Goal: Task Accomplishment & Management: Manage account settings

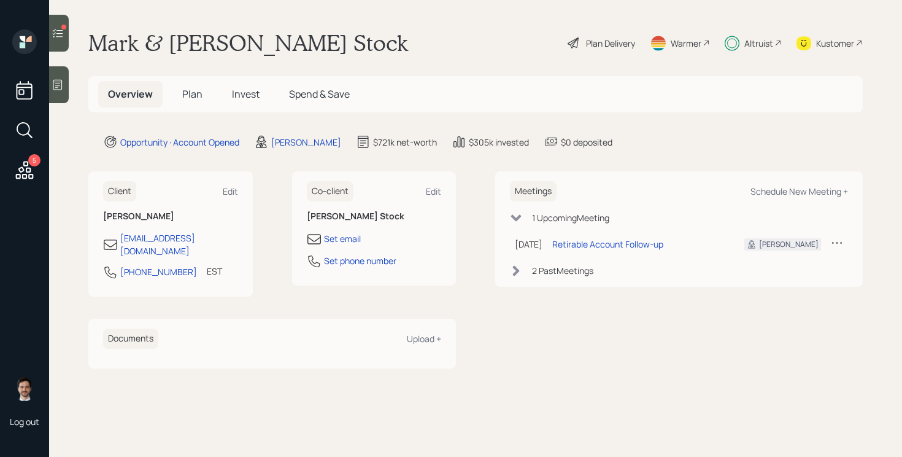
click at [202, 83] on h5 "Plan" at bounding box center [192, 94] width 40 height 26
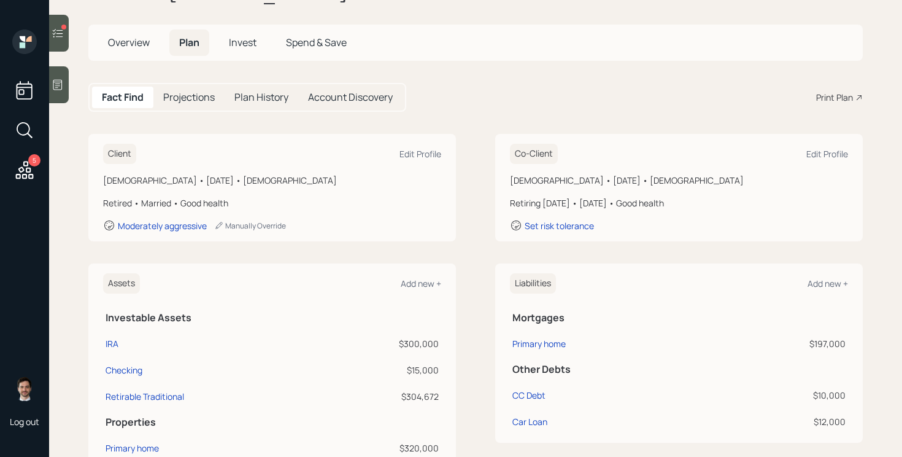
scroll to position [66, 0]
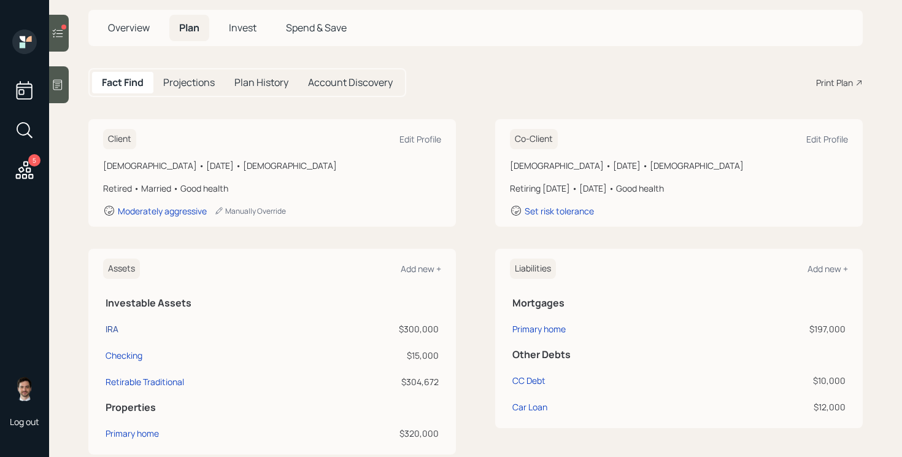
click at [111, 325] on div "IRA" at bounding box center [112, 328] width 13 height 13
select select "ira"
select select "balanced"
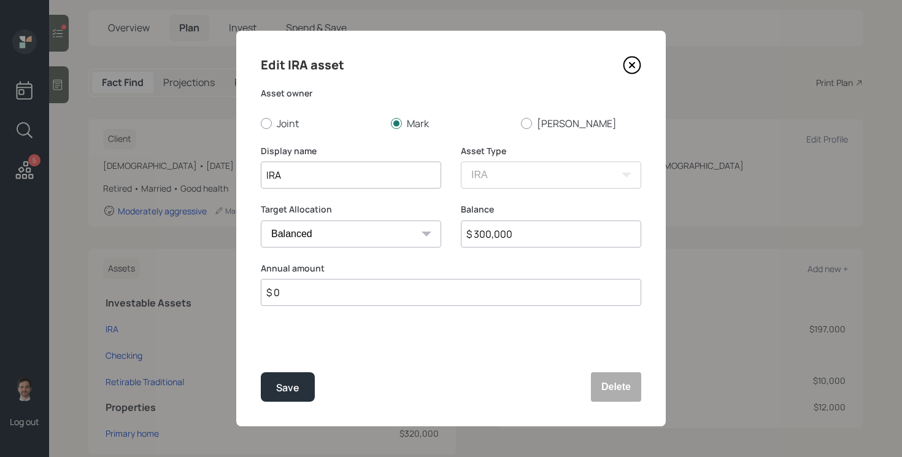
click at [539, 233] on input "$ 300,000" at bounding box center [551, 233] width 180 height 27
type input "$ 305,000"
click at [250, 372] on div "Edit IRA asset Asset owner Joint [PERSON_NAME] [PERSON_NAME] Display name IRA A…" at bounding box center [451, 228] width 430 height 395
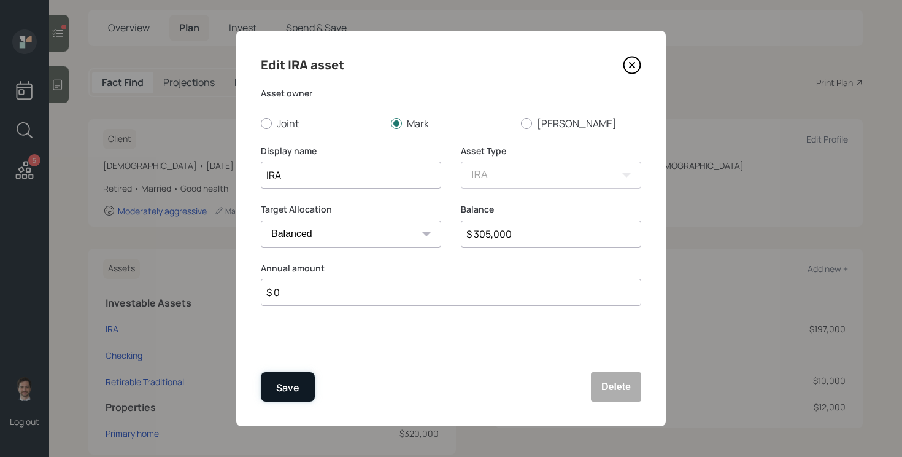
click at [276, 373] on button "Save" at bounding box center [288, 386] width 54 height 29
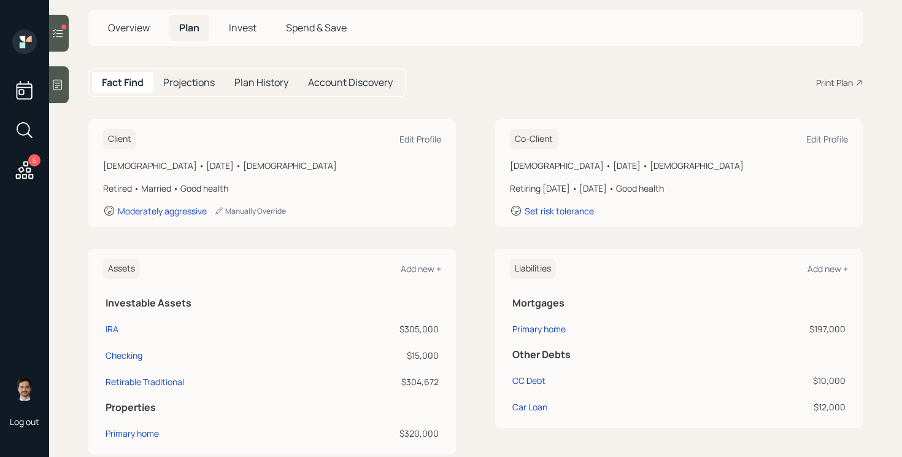
click at [468, 264] on div "Assets Add new + Investable Assets IRA $305,000 Checking $15,000 Retirable Trad…" at bounding box center [475, 352] width 774 height 206
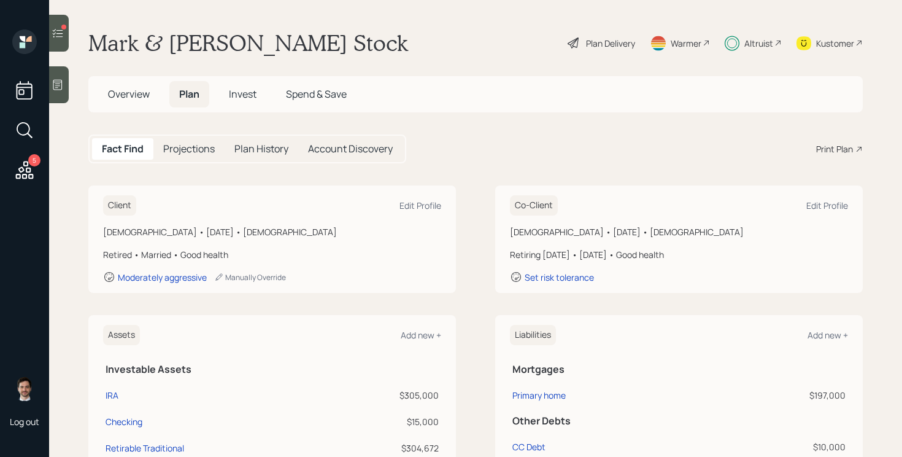
click at [55, 29] on icon at bounding box center [58, 33] width 12 height 12
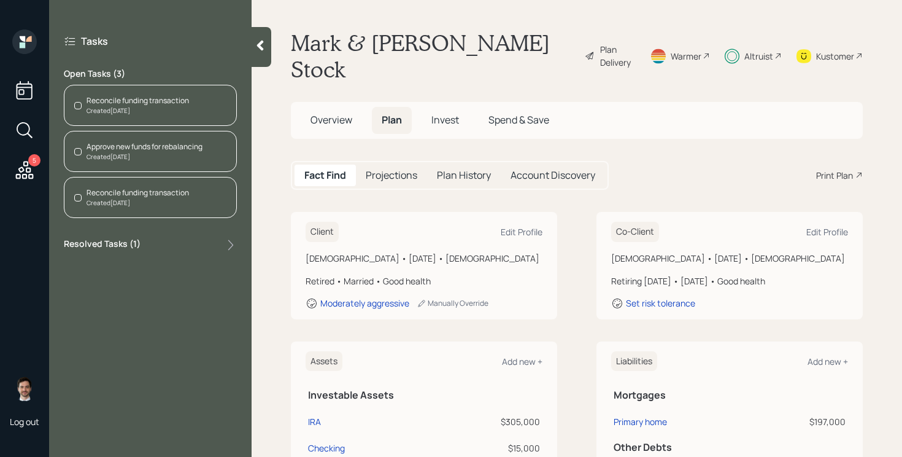
click at [214, 60] on div "Tasks Open Tasks ( 3 ) Reconcile funding transaction Created [DATE] Approve new…" at bounding box center [150, 143] width 202 height 228
click at [158, 105] on div "Reconcile funding transaction" at bounding box center [138, 100] width 102 height 11
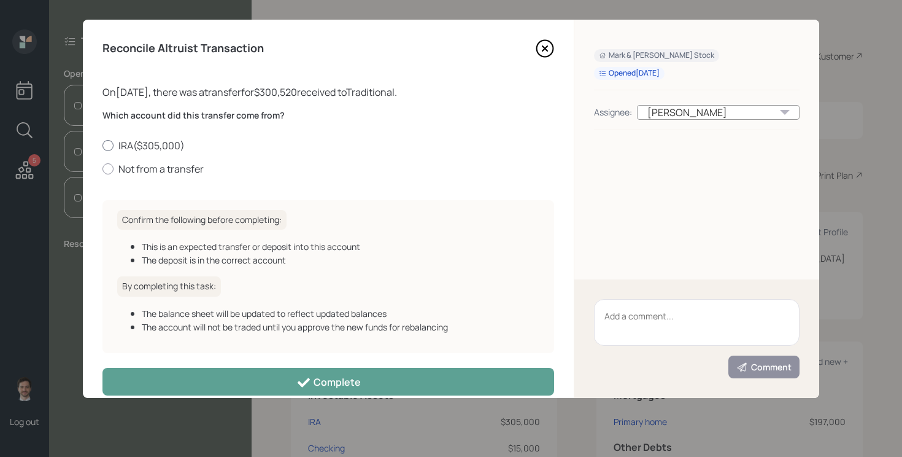
click at [152, 145] on label "IRA ( $305,000 )" at bounding box center [328, 145] width 452 height 13
click at [102, 145] on input "IRA ( $305,000 )" at bounding box center [102, 145] width 1 height 1
radio input "true"
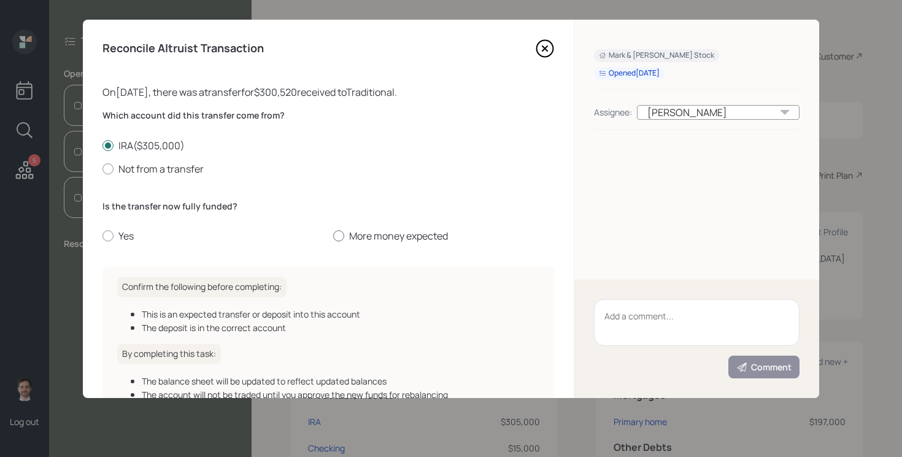
click at [364, 235] on label "More money expected" at bounding box center [443, 235] width 221 height 13
click at [333, 236] on input "More money expected" at bounding box center [333, 236] width 1 height 1
radio input "true"
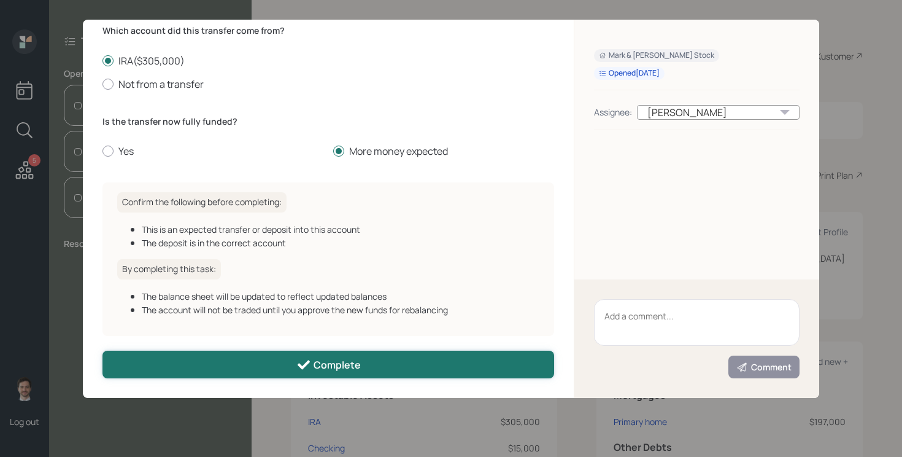
click at [282, 362] on button "Complete" at bounding box center [328, 364] width 452 height 28
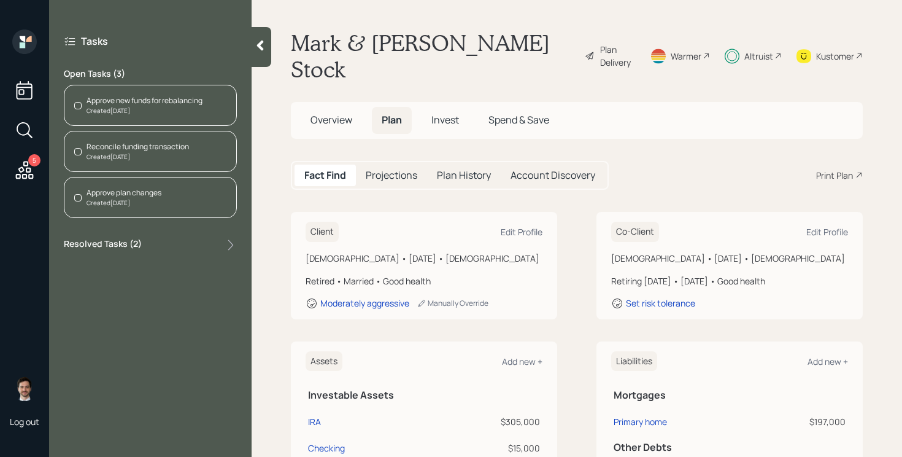
click at [107, 202] on div "Created [DATE]" at bounding box center [124, 202] width 75 height 9
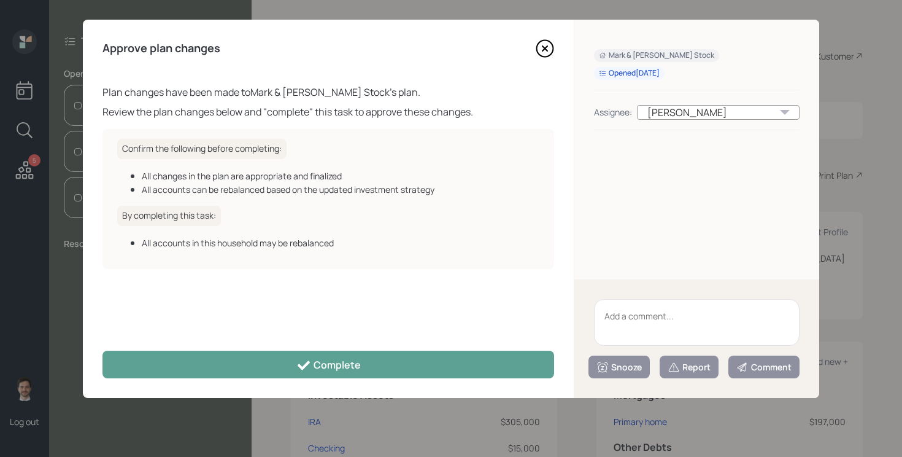
click at [543, 53] on icon at bounding box center [545, 48] width 18 height 18
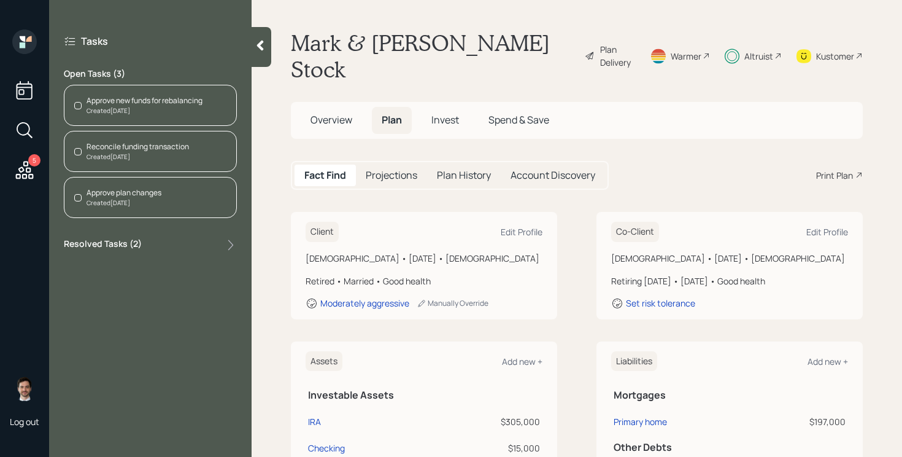
click at [124, 149] on div "Reconcile funding transaction" at bounding box center [138, 146] width 102 height 11
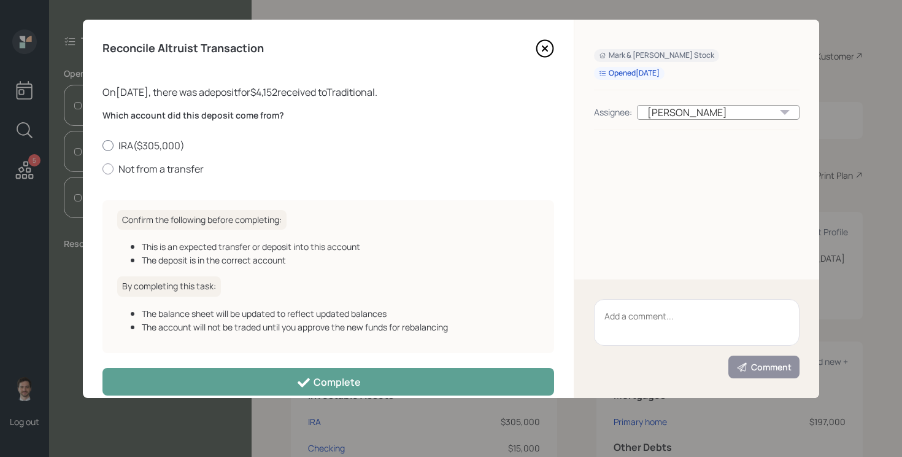
click at [175, 145] on label "IRA ( $305,000 )" at bounding box center [328, 145] width 452 height 13
click at [102, 145] on input "IRA ( $305,000 )" at bounding box center [102, 145] width 1 height 1
radio input "true"
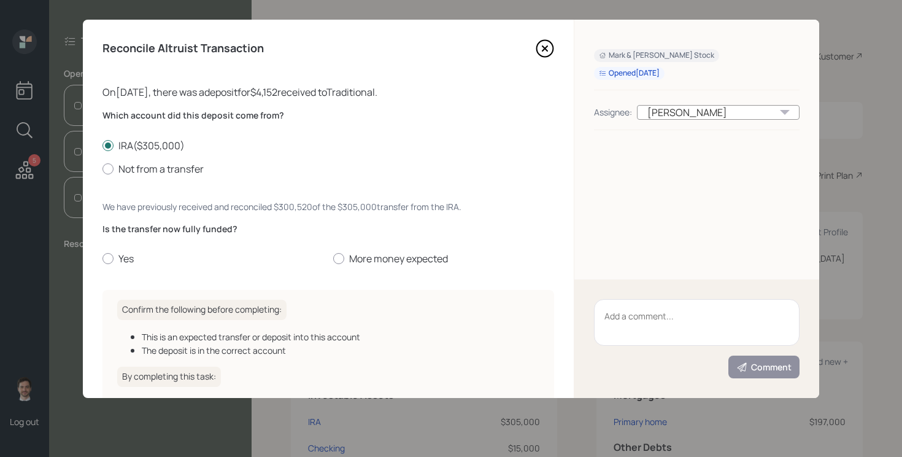
scroll to position [108, 0]
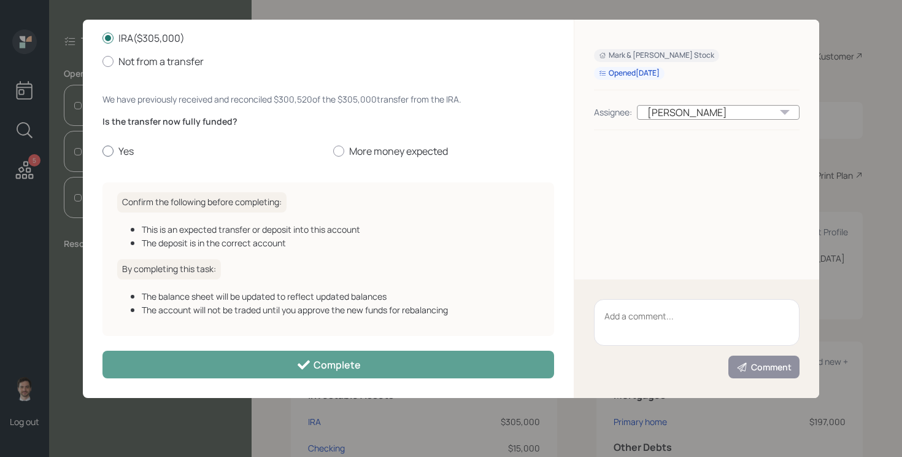
click at [121, 153] on label "Yes" at bounding box center [212, 150] width 221 height 13
click at [102, 152] on input "Yes" at bounding box center [102, 151] width 1 height 1
radio input "true"
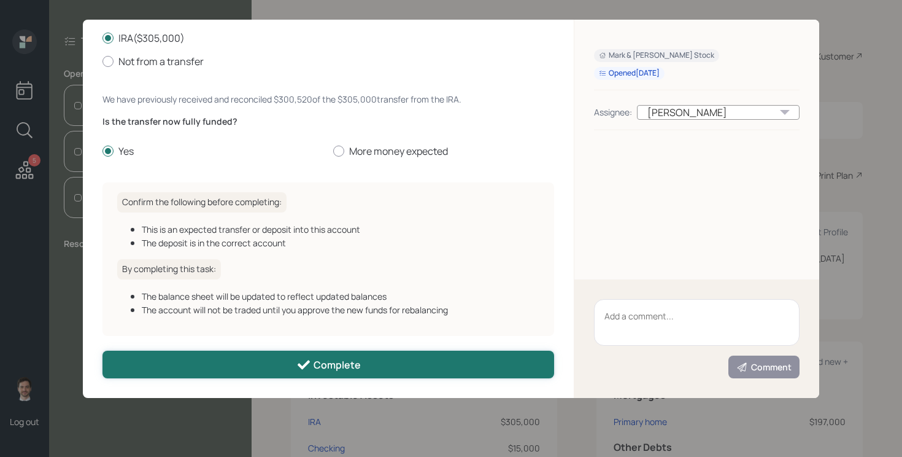
click at [220, 361] on button "Complete" at bounding box center [328, 364] width 452 height 28
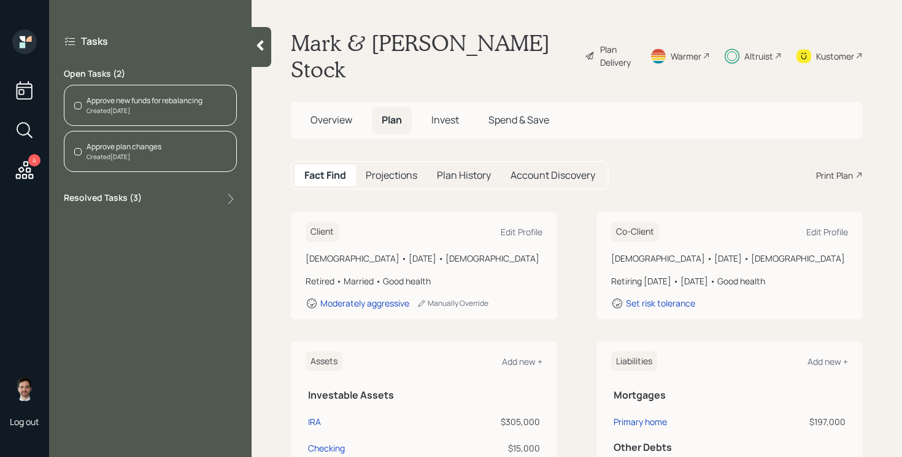
click at [118, 150] on div "Approve plan changes" at bounding box center [124, 146] width 75 height 11
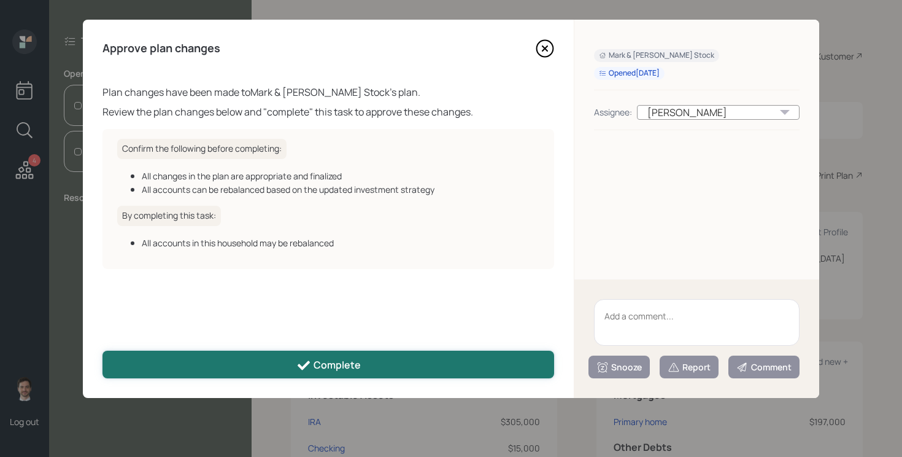
click at [307, 359] on icon at bounding box center [303, 365] width 15 height 15
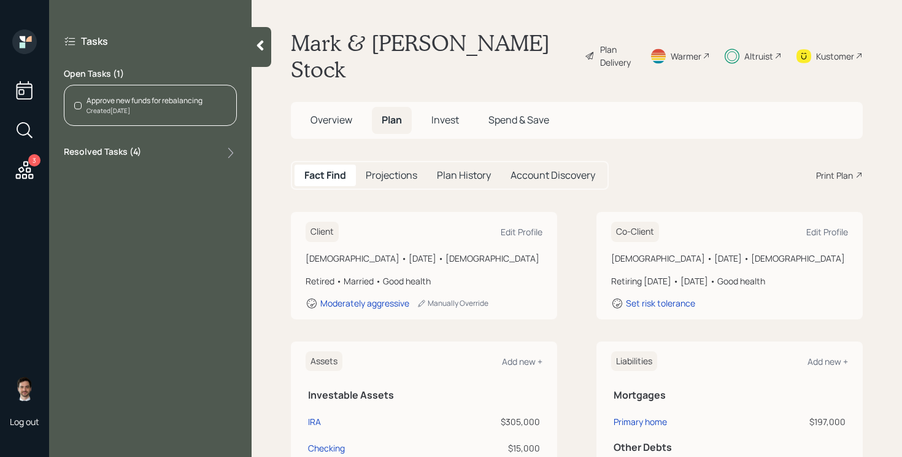
click at [32, 176] on icon at bounding box center [24, 170] width 22 height 22
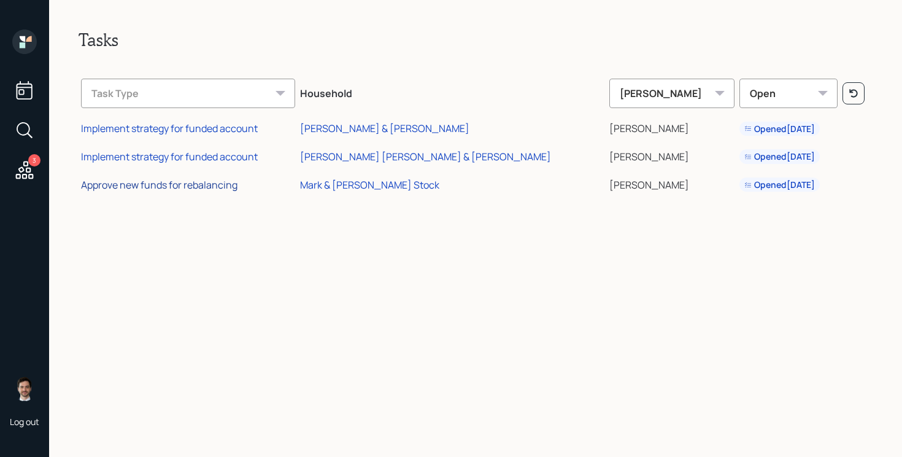
click at [176, 183] on div "Approve new funds for rebalancing" at bounding box center [159, 184] width 156 height 13
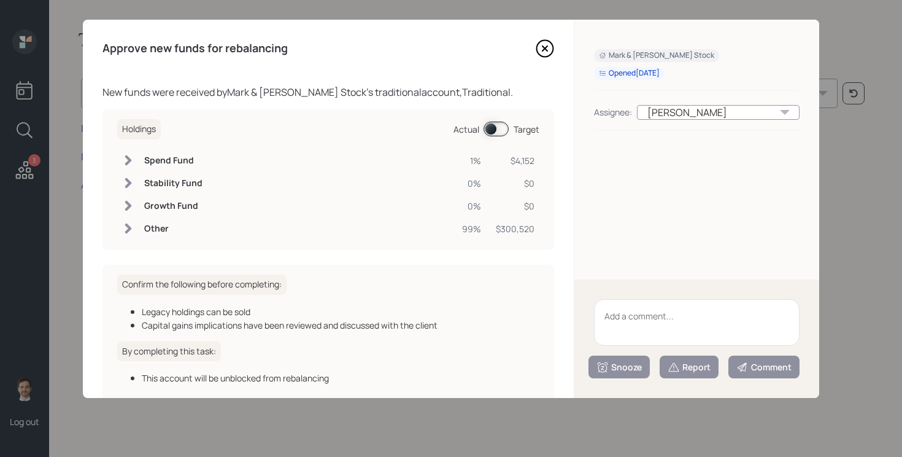
scroll to position [69, 0]
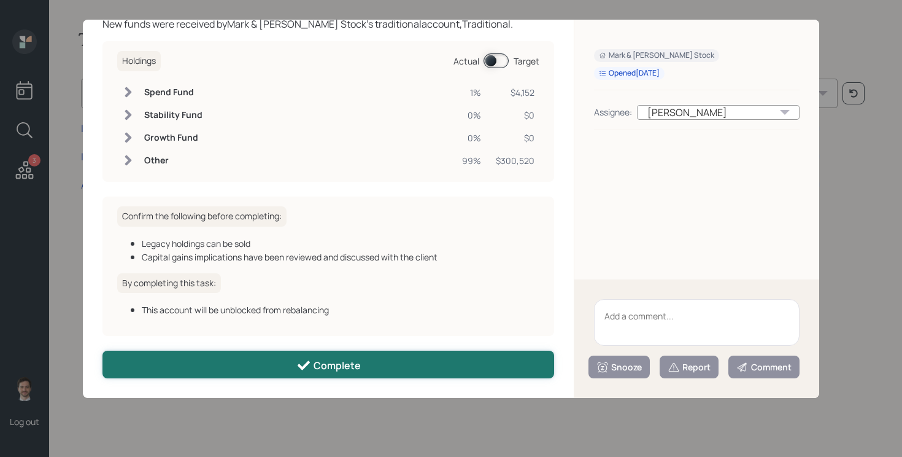
click at [296, 363] on button "Complete" at bounding box center [328, 364] width 452 height 28
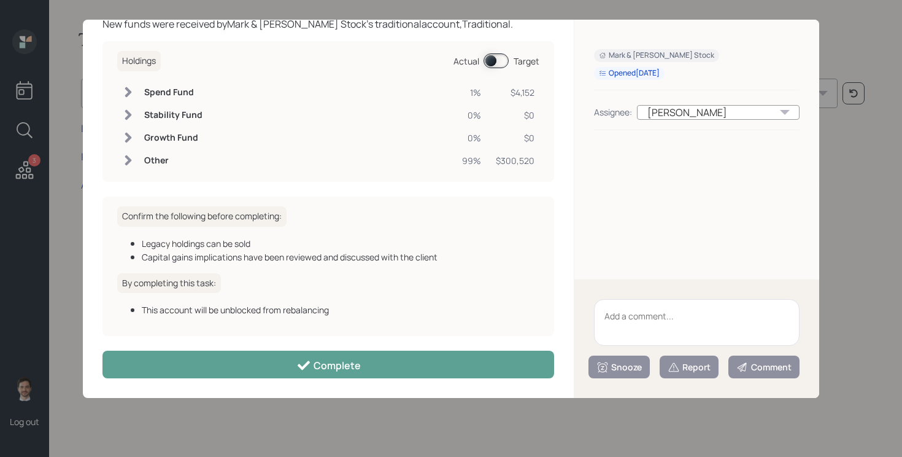
scroll to position [0, 0]
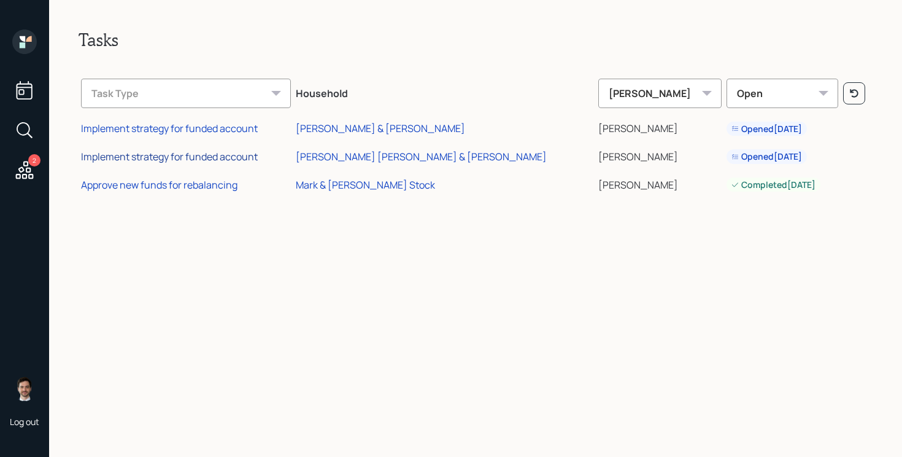
click at [178, 153] on div "Implement strategy for funded account" at bounding box center [169, 156] width 177 height 13
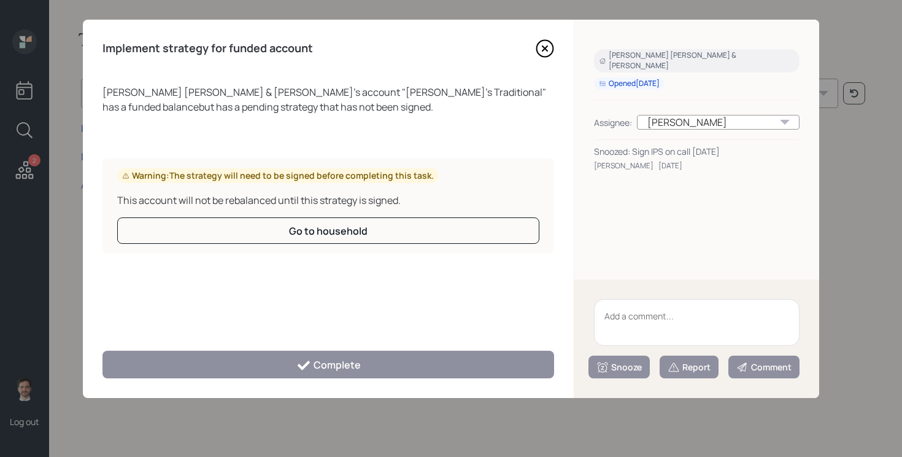
click at [634, 326] on textarea at bounding box center [697, 322] width 206 height 47
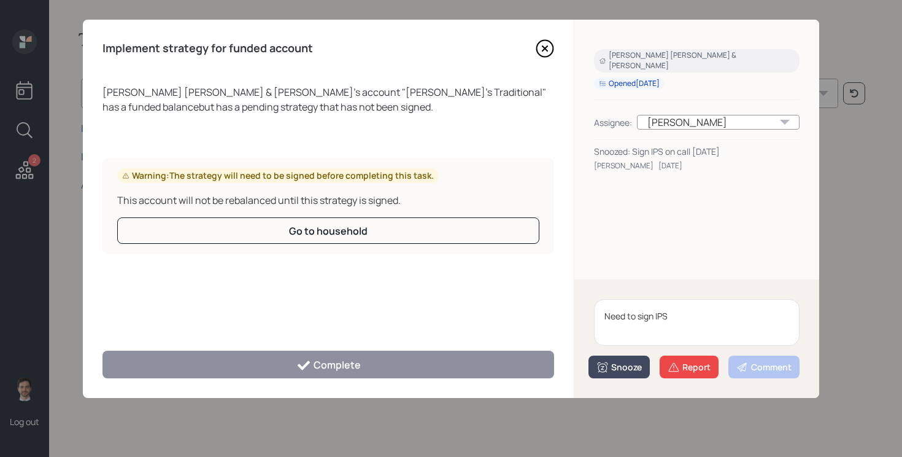
type textarea "Need to sign IPS"
click at [617, 369] on div "Snooze" at bounding box center [618, 367] width 45 height 12
click at [615, 259] on button "1 day" at bounding box center [619, 267] width 60 height 25
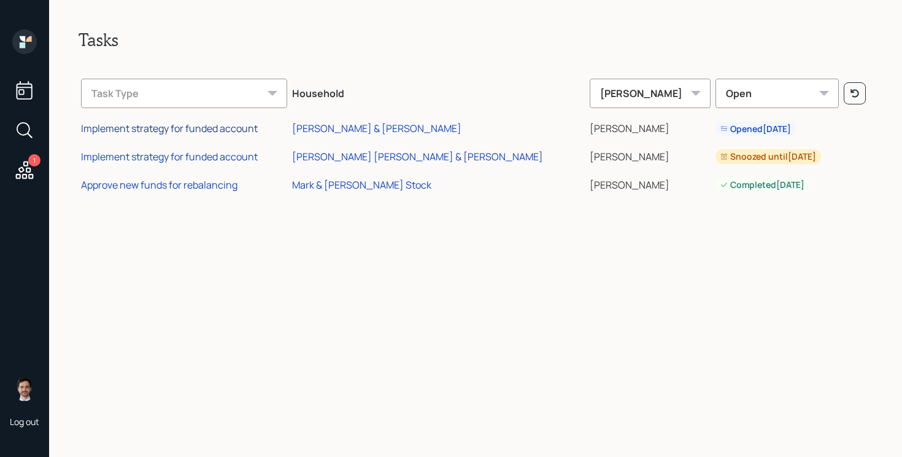
click at [220, 128] on div "Implement strategy for funded account" at bounding box center [169, 127] width 177 height 13
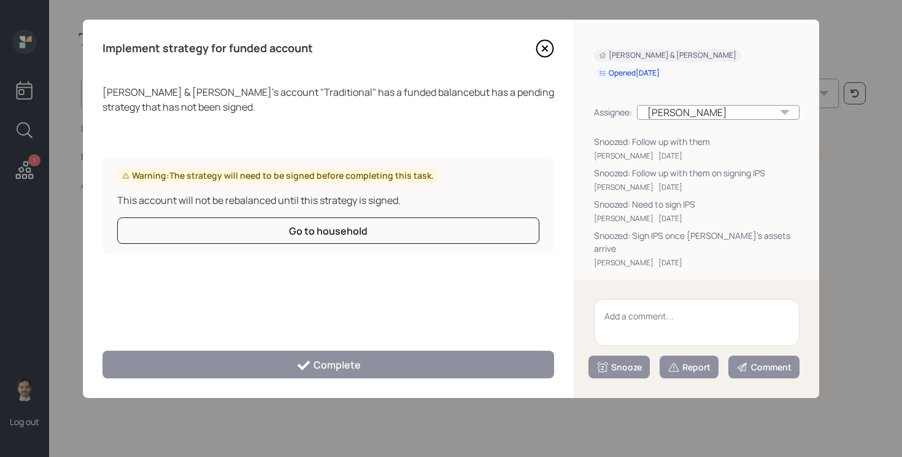
click at [662, 330] on textarea at bounding box center [697, 322] width 206 height 47
drag, startPoint x: 634, startPoint y: 233, endPoint x: 770, endPoint y: 234, distance: 136.2
click at [770, 234] on div "Snoozed: Sign IPS once [PERSON_NAME]'s assets arrive" at bounding box center [697, 242] width 206 height 26
copy div "Sign IPS once [PERSON_NAME]'s assets arrive"
click at [653, 314] on textarea at bounding box center [697, 322] width 206 height 47
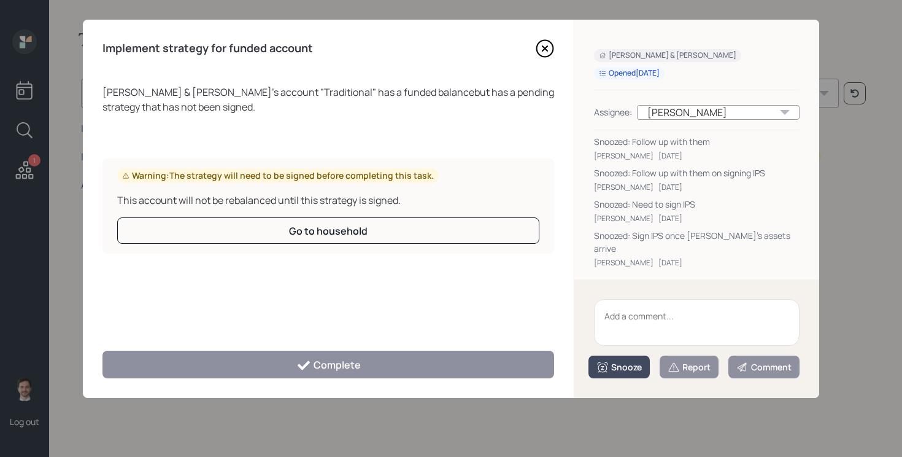
paste textarea "Sign IPS once [PERSON_NAME]'s assets arrive"
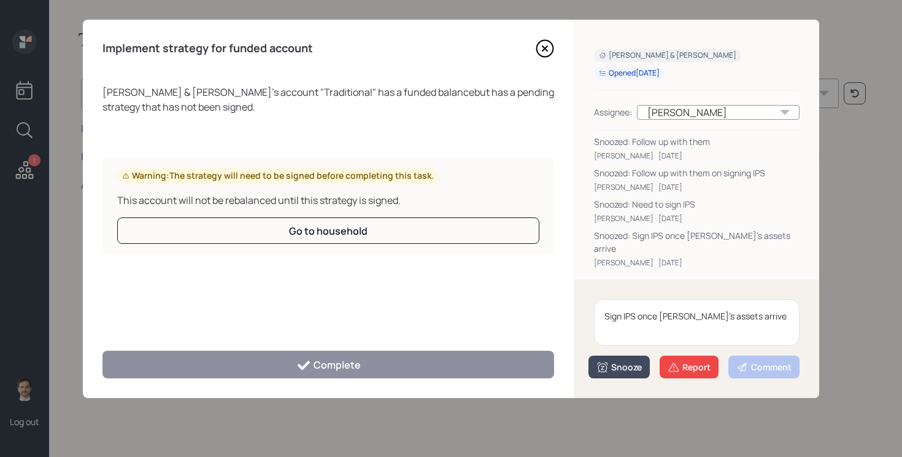
type textarea "Sign IPS once [PERSON_NAME]'s assets arrive"
click at [627, 369] on div "Snooze" at bounding box center [618, 367] width 45 height 12
click at [611, 260] on button "1 day" at bounding box center [619, 267] width 60 height 25
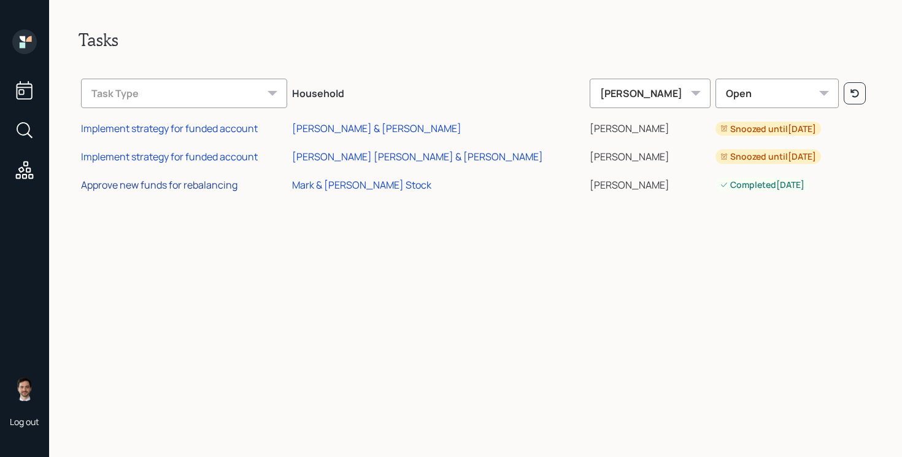
click at [182, 188] on div "Approve new funds for rebalancing" at bounding box center [159, 184] width 156 height 13
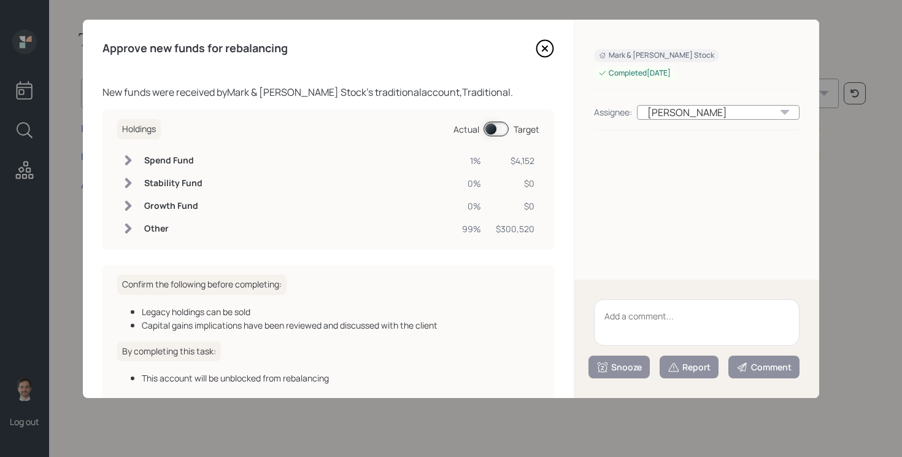
click at [545, 46] on icon at bounding box center [545, 48] width 18 height 18
